Goal: Task Accomplishment & Management: Complete application form

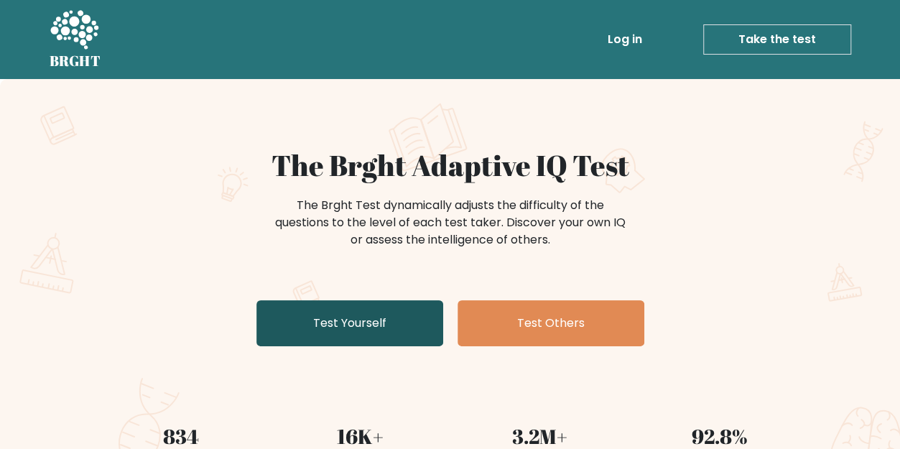
click at [319, 322] on link "Test Yourself" at bounding box center [349, 323] width 187 height 46
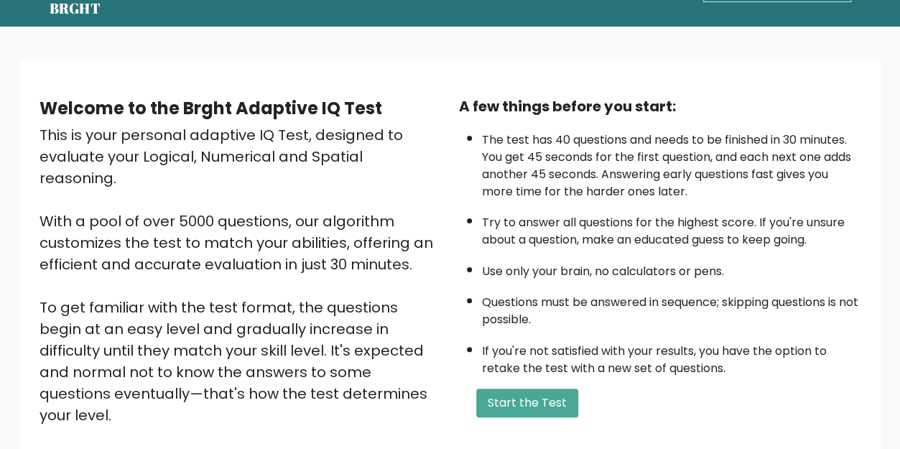
scroll to position [53, 0]
click at [553, 398] on button "Start the Test" at bounding box center [527, 402] width 102 height 29
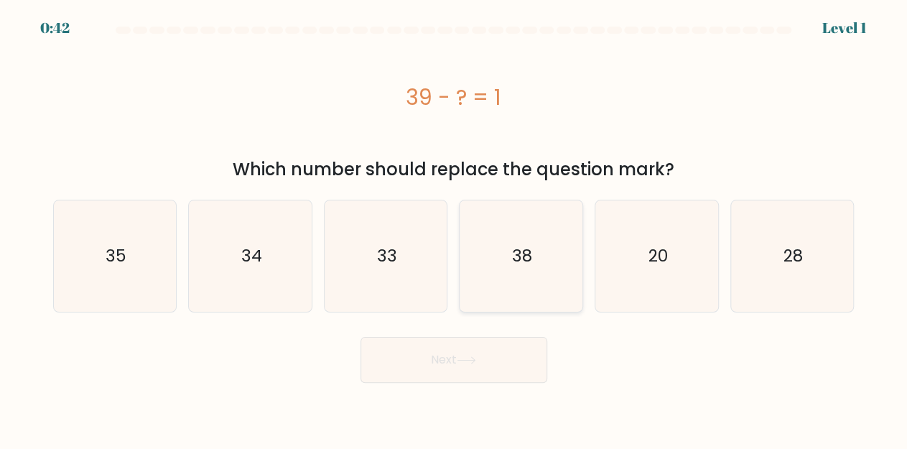
click at [499, 269] on icon "38" at bounding box center [520, 255] width 111 height 111
click at [455, 228] on input "d. 38" at bounding box center [454, 227] width 1 height 4
radio input "true"
click at [449, 358] on button "Next" at bounding box center [453, 360] width 187 height 46
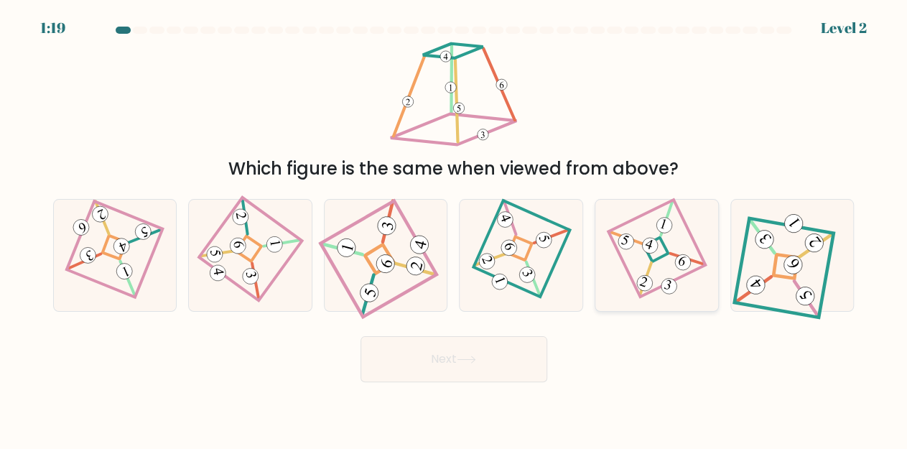
click at [630, 241] on 858 at bounding box center [625, 242] width 20 height 20
click at [455, 228] on input "e." at bounding box center [454, 227] width 1 height 4
radio input "true"
click at [462, 353] on button "Next" at bounding box center [453, 359] width 187 height 46
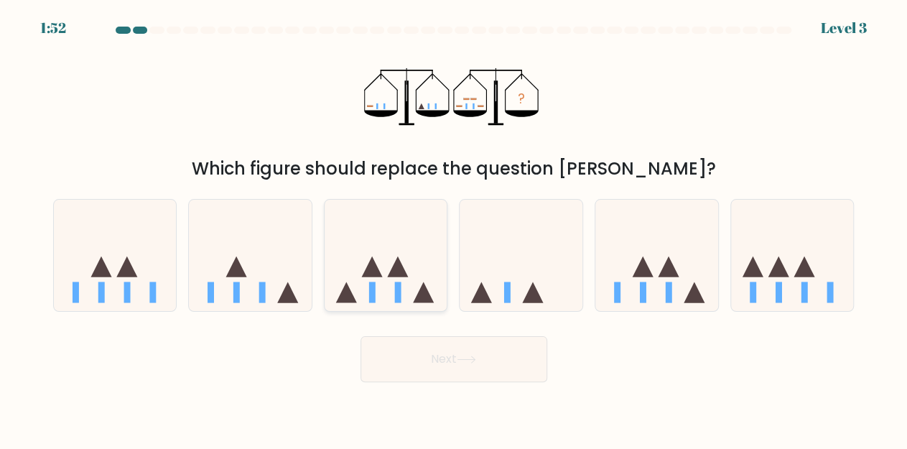
click at [396, 280] on icon at bounding box center [386, 255] width 123 height 101
click at [454, 228] on input "c." at bounding box center [454, 227] width 1 height 4
radio input "true"
click at [419, 348] on button "Next" at bounding box center [453, 359] width 187 height 46
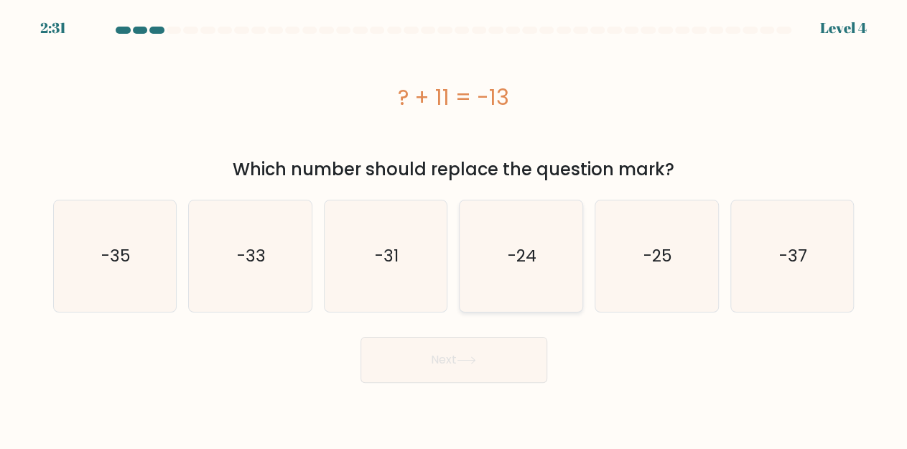
click at [545, 261] on icon "-24" at bounding box center [520, 255] width 111 height 111
click at [455, 228] on input "d. -24" at bounding box center [454, 227] width 1 height 4
radio input "true"
click at [455, 353] on button "Next" at bounding box center [453, 360] width 187 height 46
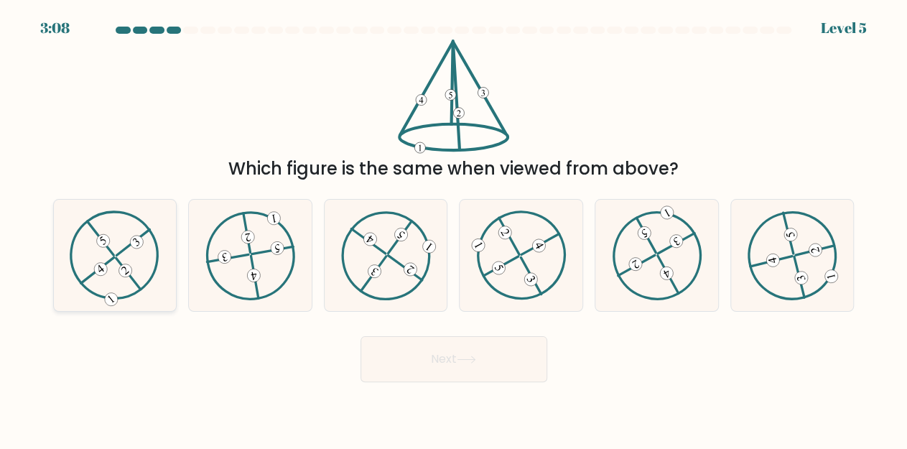
click at [104, 274] on 731 at bounding box center [101, 269] width 18 height 18
click at [454, 228] on input "a." at bounding box center [454, 227] width 1 height 4
radio input "true"
click at [374, 355] on button "Next" at bounding box center [453, 359] width 187 height 46
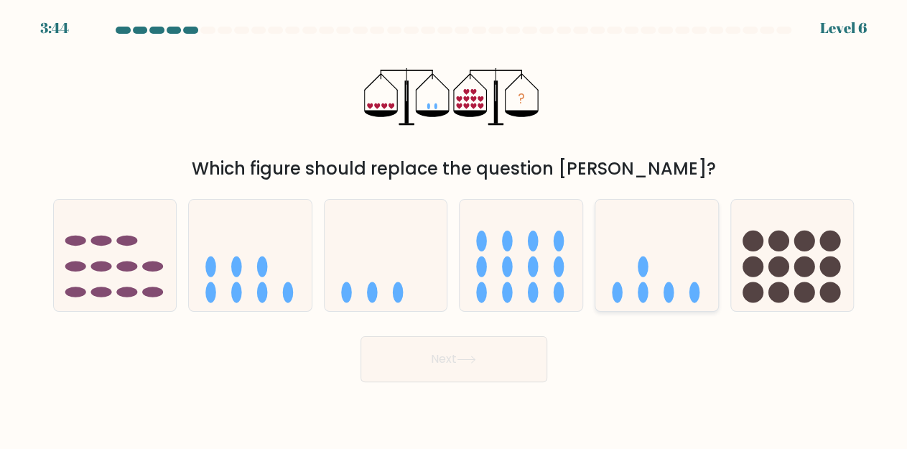
click at [633, 294] on icon at bounding box center [656, 255] width 123 height 101
click at [455, 228] on input "e." at bounding box center [454, 227] width 1 height 4
radio input "true"
click at [495, 358] on button "Next" at bounding box center [453, 359] width 187 height 46
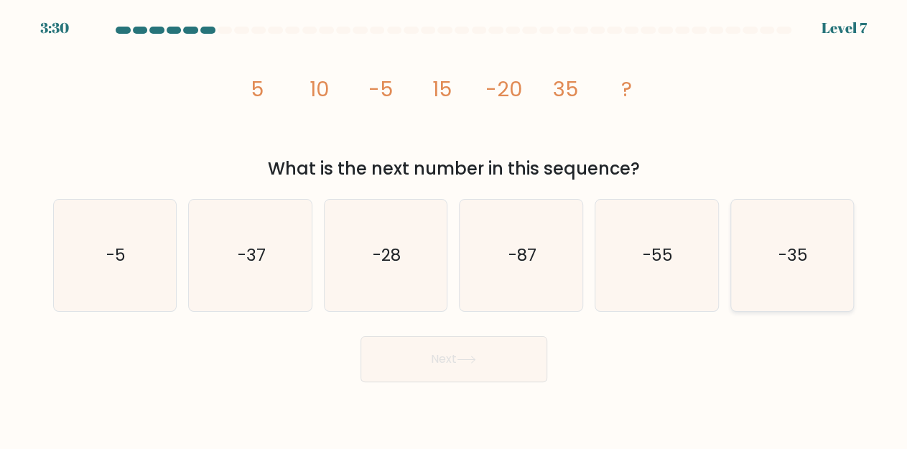
click at [755, 214] on icon "-35" at bounding box center [792, 255] width 111 height 111
click at [455, 225] on input "f. -35" at bounding box center [454, 227] width 1 height 4
radio input "true"
click at [420, 376] on button "Next" at bounding box center [453, 359] width 187 height 46
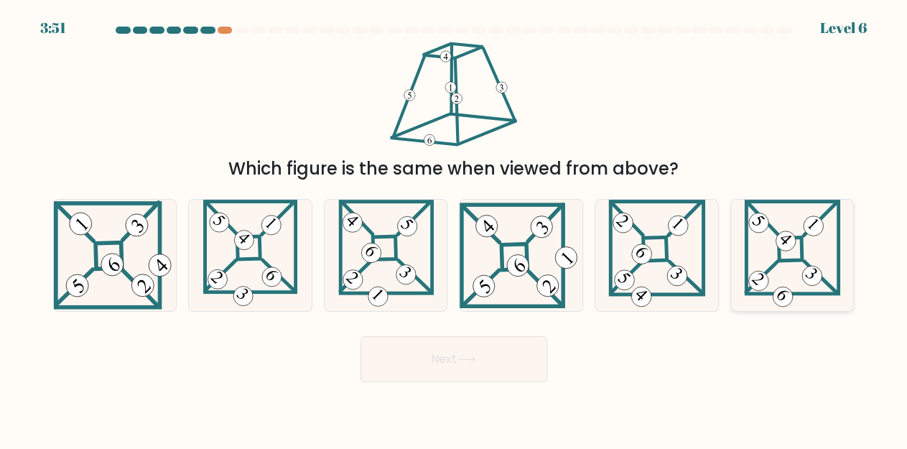
click at [780, 256] on 273 at bounding box center [789, 248] width 23 height 23
click at [455, 228] on input "f." at bounding box center [454, 227] width 1 height 4
radio input "true"
click at [493, 366] on button "Next" at bounding box center [453, 359] width 187 height 46
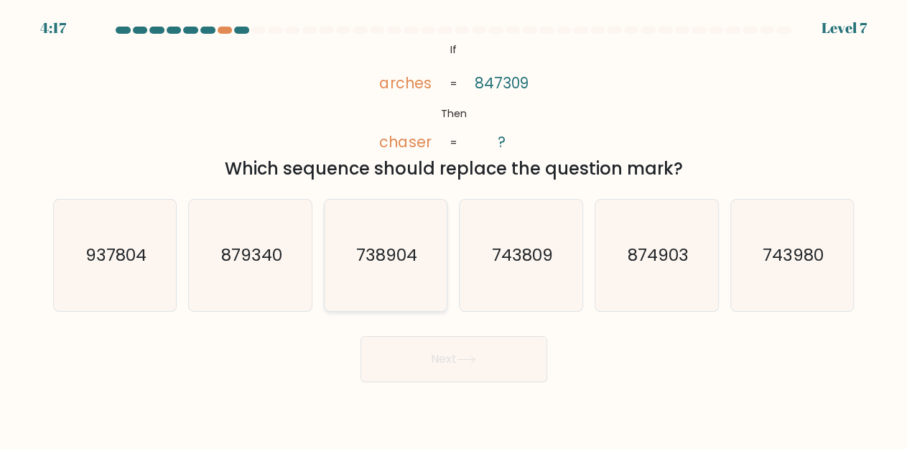
click at [383, 231] on icon "738904" at bounding box center [385, 255] width 111 height 111
click at [454, 228] on input "c. 738904" at bounding box center [454, 227] width 1 height 4
radio input "true"
click at [455, 361] on button "Next" at bounding box center [453, 359] width 187 height 46
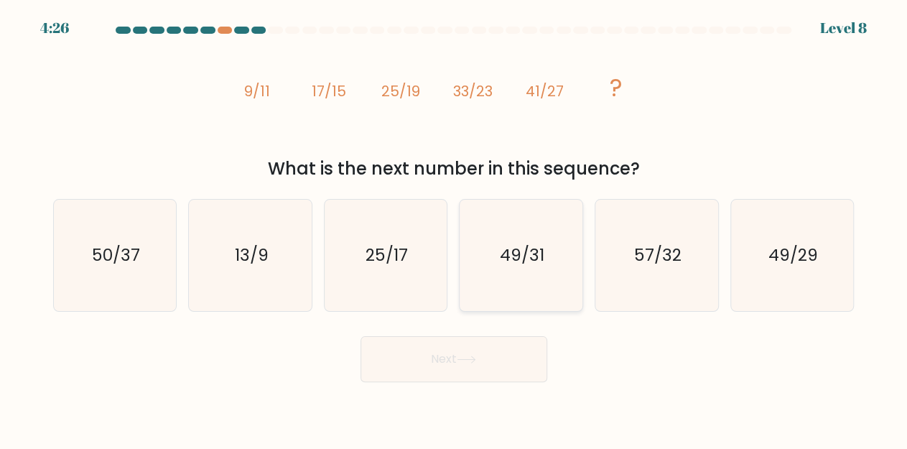
click at [549, 238] on icon "49/31" at bounding box center [520, 255] width 111 height 111
click at [455, 228] on input "d. 49/31" at bounding box center [454, 227] width 1 height 4
radio input "true"
click at [441, 360] on button "Next" at bounding box center [453, 359] width 187 height 46
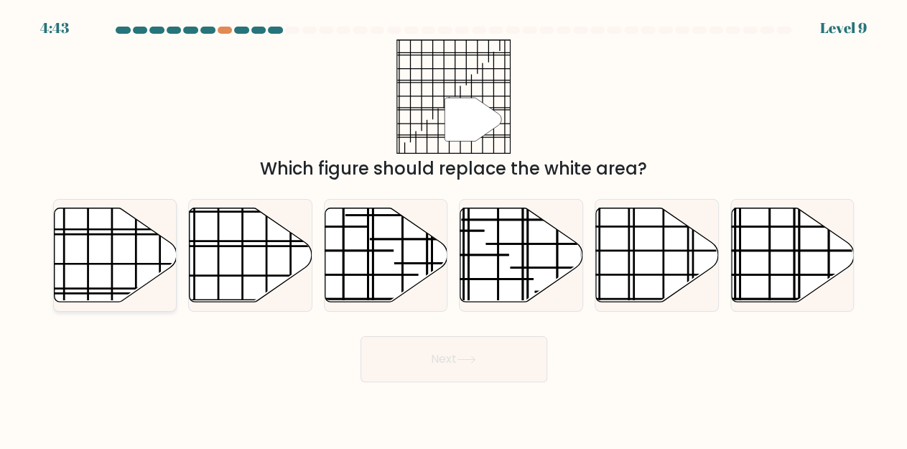
click at [85, 246] on icon at bounding box center [115, 255] width 123 height 94
click at [454, 228] on input "a." at bounding box center [454, 227] width 1 height 4
radio input "true"
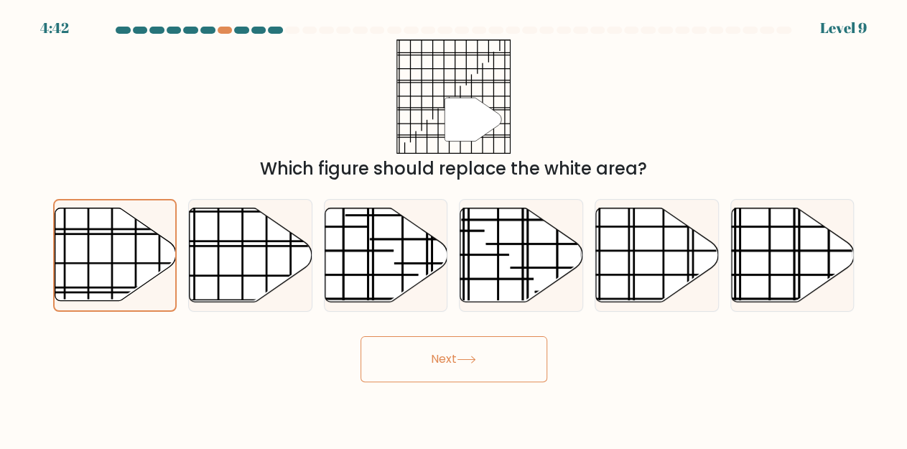
click at [386, 357] on button "Next" at bounding box center [453, 359] width 187 height 46
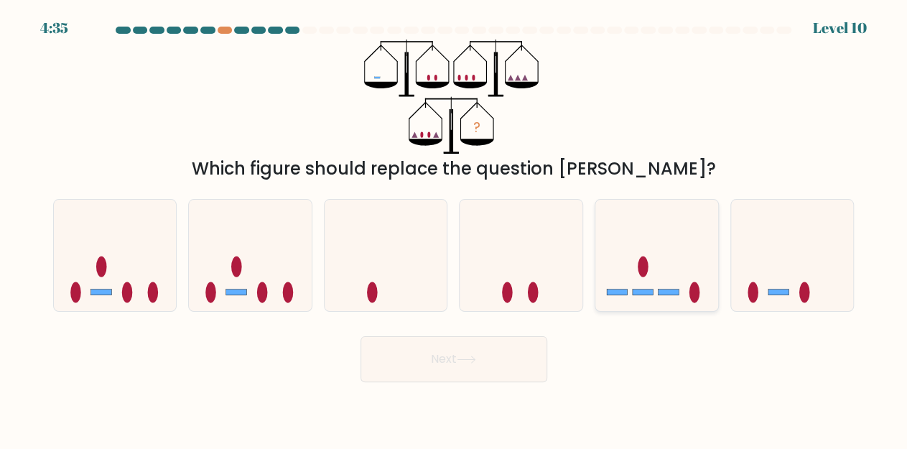
click at [638, 236] on icon at bounding box center [656, 255] width 123 height 101
click at [455, 228] on input "e." at bounding box center [454, 227] width 1 height 4
radio input "true"
click at [468, 366] on button "Next" at bounding box center [453, 359] width 187 height 46
